Goal: Information Seeking & Learning: Understand process/instructions

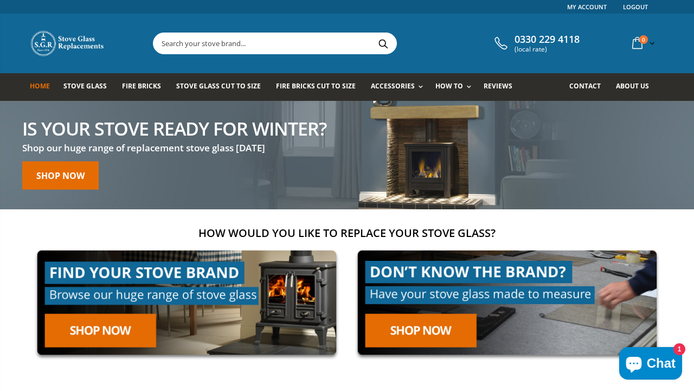
click at [272, 46] on input "text" at bounding box center [335, 43] width 364 height 21
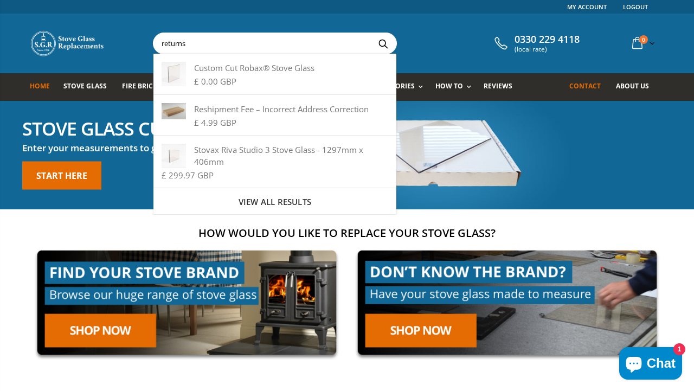
type input "returns"
click at [587, 86] on span "Contact" at bounding box center [584, 85] width 31 height 9
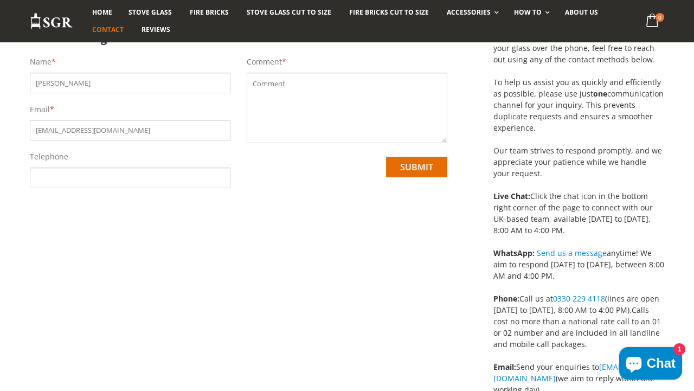
scroll to position [109, 0]
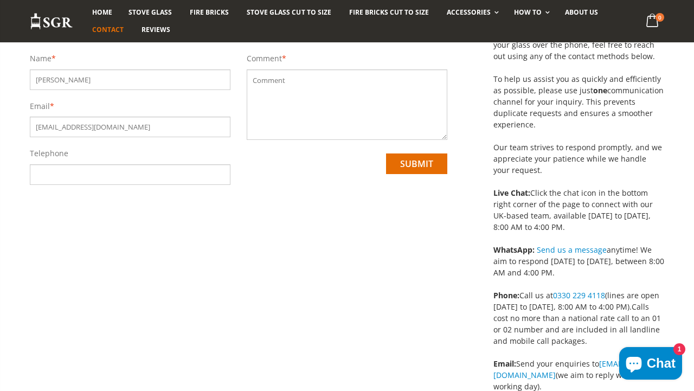
click at [637, 359] on icon "Chat window" at bounding box center [634, 365] width 16 height 16
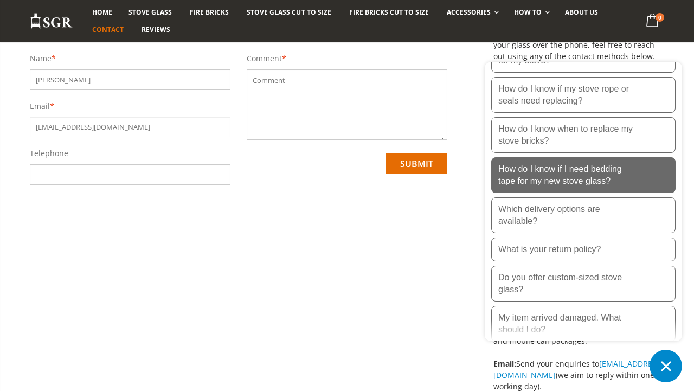
scroll to position [235, 0]
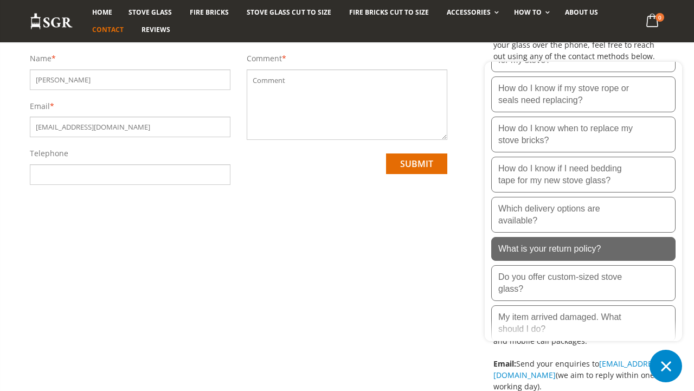
click at [584, 246] on p "What is your return policy?" at bounding box center [549, 249] width 102 height 12
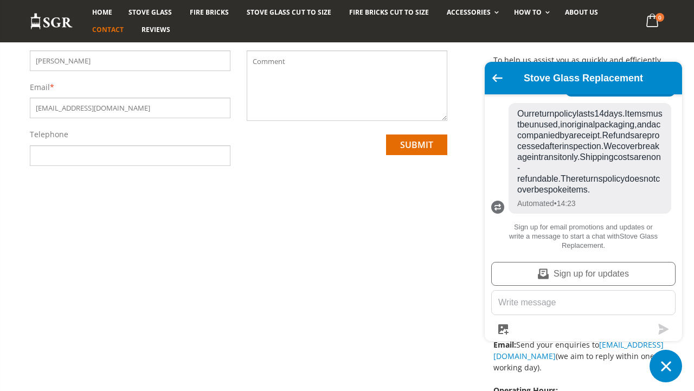
scroll to position [93, 0]
